Goal: Book appointment/travel/reservation

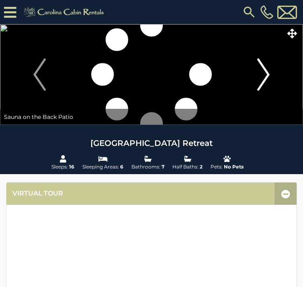
click at [265, 73] on img "Next" at bounding box center [264, 74] width 12 height 32
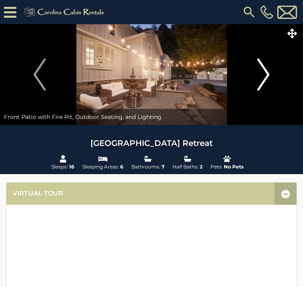
click at [265, 73] on img "Next" at bounding box center [264, 74] width 12 height 32
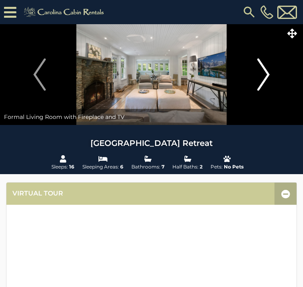
click at [265, 73] on img "Next" at bounding box center [264, 74] width 12 height 32
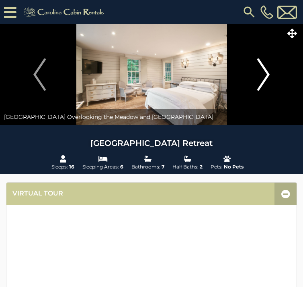
click at [265, 73] on img "Next" at bounding box center [264, 74] width 12 height 32
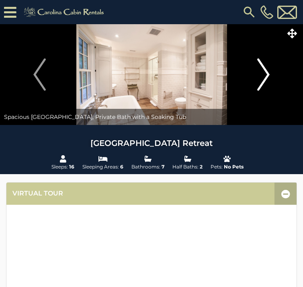
click at [265, 73] on img "Next" at bounding box center [264, 74] width 12 height 32
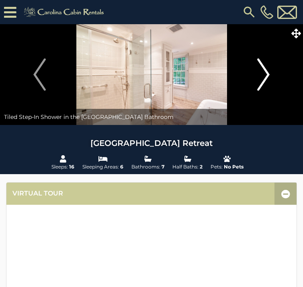
click at [265, 73] on img "Next" at bounding box center [264, 74] width 12 height 32
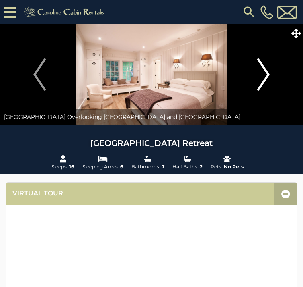
click at [265, 74] on img "Next" at bounding box center [264, 74] width 12 height 32
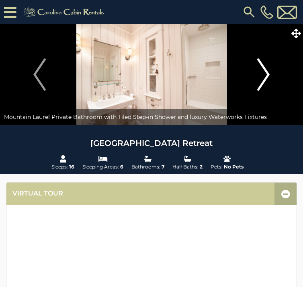
click at [265, 74] on img "Next" at bounding box center [264, 74] width 12 height 32
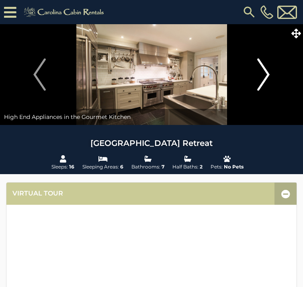
click at [265, 74] on img "Next" at bounding box center [264, 74] width 12 height 32
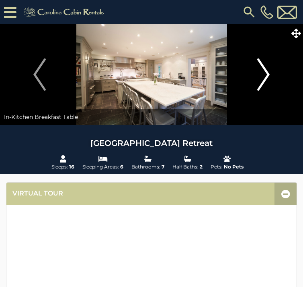
click at [265, 74] on img "Next" at bounding box center [264, 74] width 12 height 32
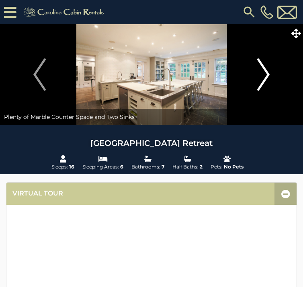
click at [265, 74] on img "Next" at bounding box center [264, 74] width 12 height 32
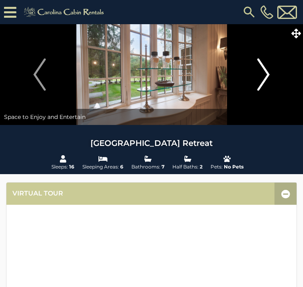
click at [265, 74] on img "Next" at bounding box center [264, 74] width 12 height 32
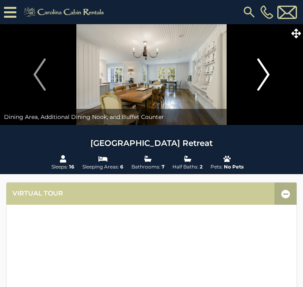
click at [265, 74] on img "Next" at bounding box center [264, 74] width 12 height 32
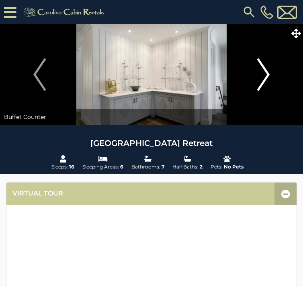
click at [265, 74] on img "Next" at bounding box center [264, 74] width 12 height 32
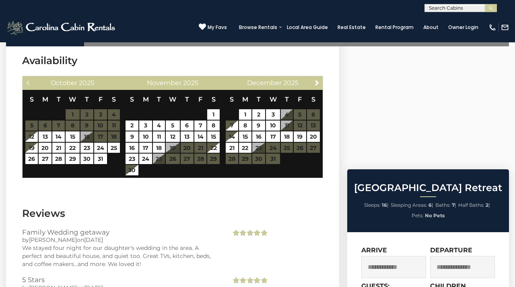
scroll to position [1880, 0]
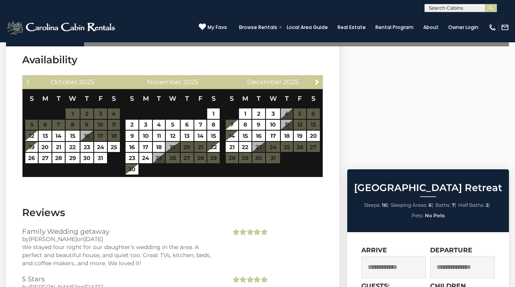
click at [202, 135] on table "S M T W T F S 1 2 3 4 5 6 7 8 9 10 11 12 13 14 15 16 17 18 19 20 21 22 23 24 25…" at bounding box center [172, 132] width 95 height 86
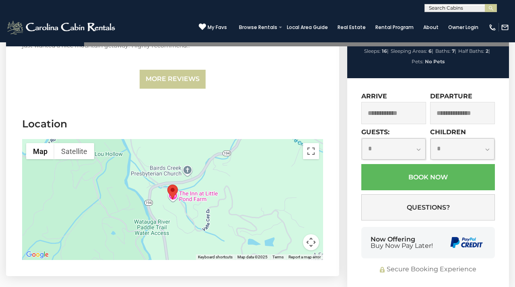
scroll to position [2238, 0]
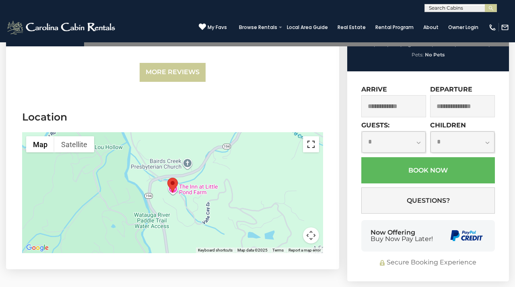
click at [303, 136] on button "Toggle fullscreen view" at bounding box center [311, 144] width 16 height 16
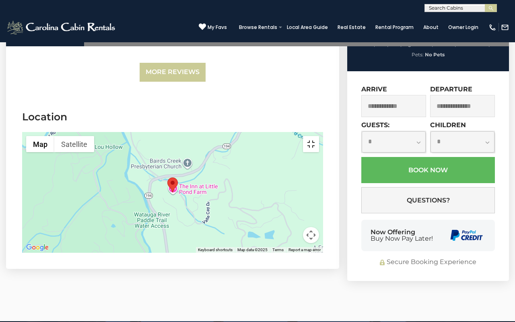
click at [303, 136] on button "Toggle fullscreen view" at bounding box center [311, 144] width 16 height 16
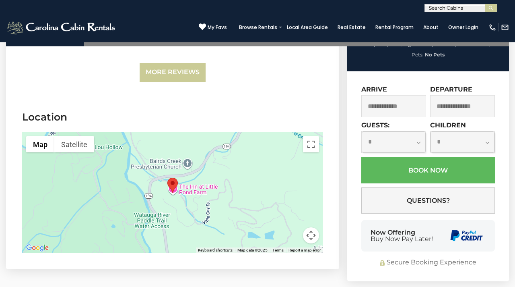
click at [252, 165] on div at bounding box center [172, 192] width 301 height 121
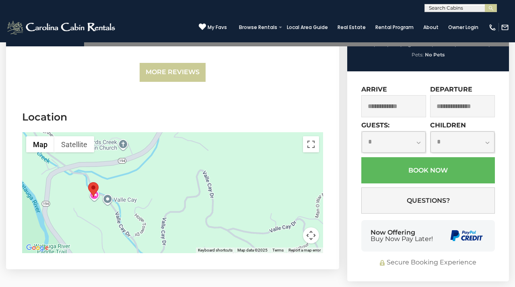
click at [188, 193] on div at bounding box center [172, 192] width 301 height 121
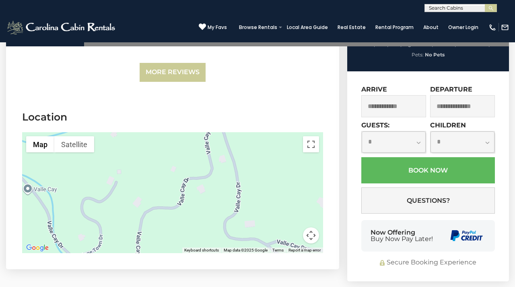
click at [303, 227] on button "Map camera controls" at bounding box center [311, 235] width 16 height 16
click at [269, 227] on button "Move down" at bounding box center [271, 235] width 16 height 16
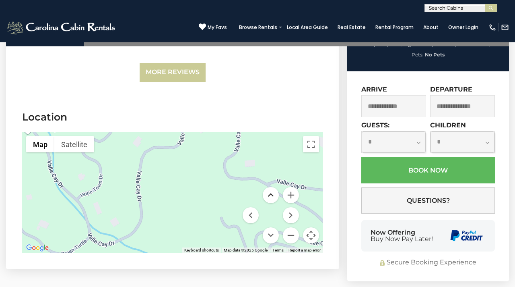
click at [272, 187] on button "Move up" at bounding box center [271, 195] width 16 height 16
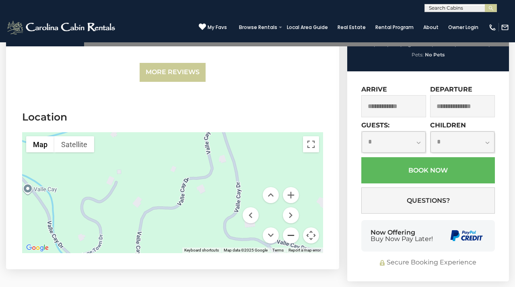
click at [290, 227] on button "Zoom out" at bounding box center [291, 235] width 16 height 16
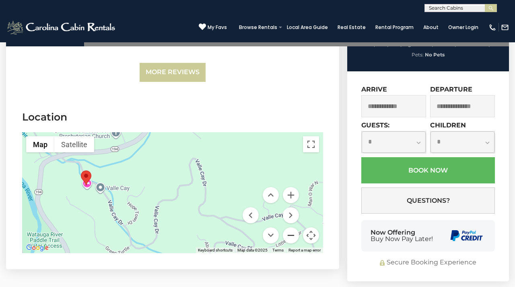
click at [290, 227] on button "Zoom out" at bounding box center [291, 235] width 16 height 16
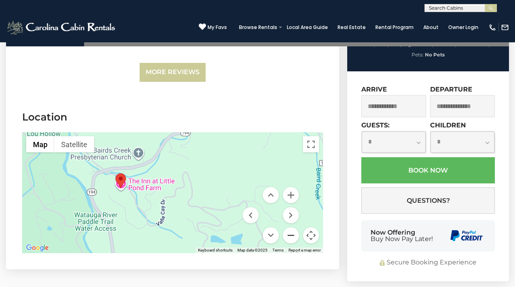
click at [290, 227] on button "Zoom out" at bounding box center [291, 235] width 16 height 16
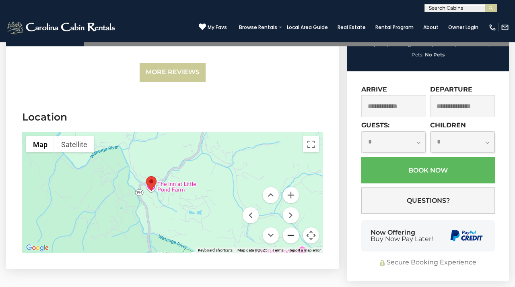
click at [290, 227] on button "Zoom out" at bounding box center [291, 235] width 16 height 16
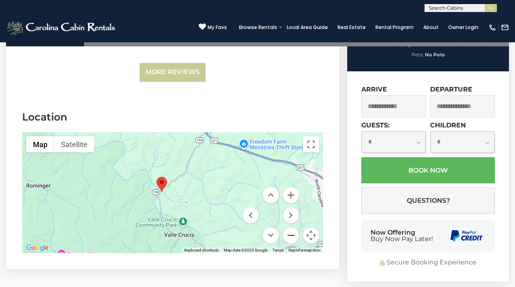
click at [290, 227] on button "Zoom out" at bounding box center [291, 235] width 16 height 16
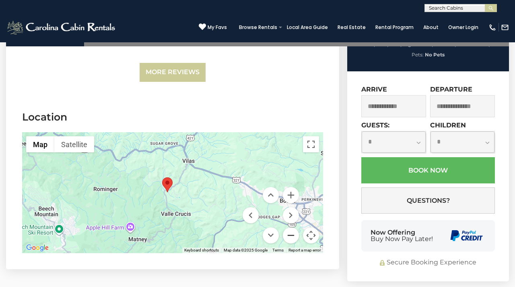
click at [290, 227] on button "Zoom out" at bounding box center [291, 235] width 16 height 16
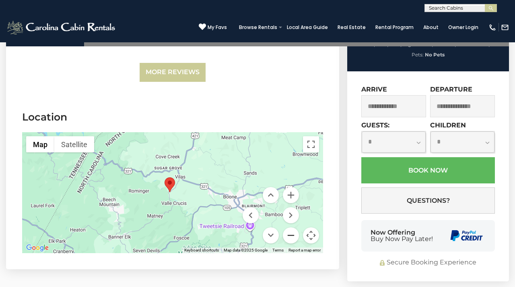
click at [290, 227] on button "Zoom out" at bounding box center [291, 235] width 16 height 16
